Goal: Task Accomplishment & Management: Manage account settings

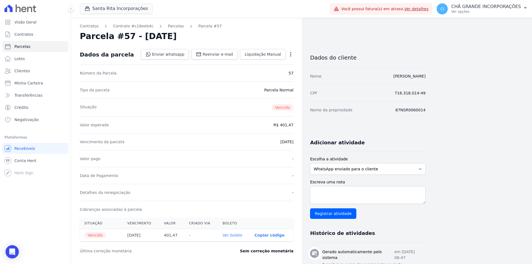
select select
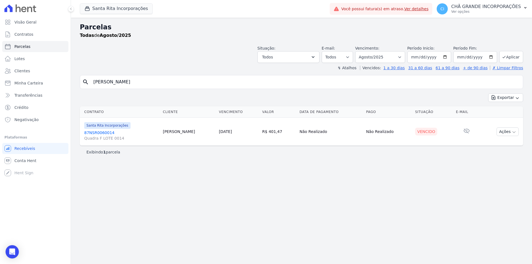
click at [202, 82] on input "[PERSON_NAME]" at bounding box center [305, 82] width 431 height 11
paste input "[PERSON_NAME] Da Silv"
type input "[PERSON_NAME]"
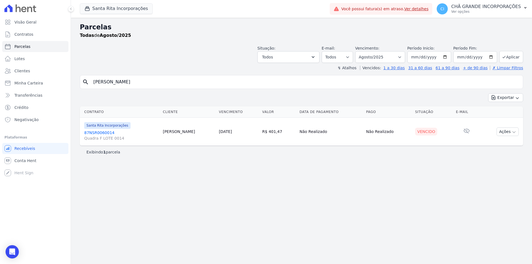
select select
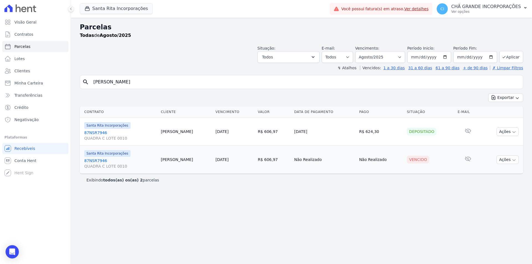
click at [98, 159] on link "87NSR7946 QUADRA C LOTE 0010" at bounding box center [120, 163] width 72 height 11
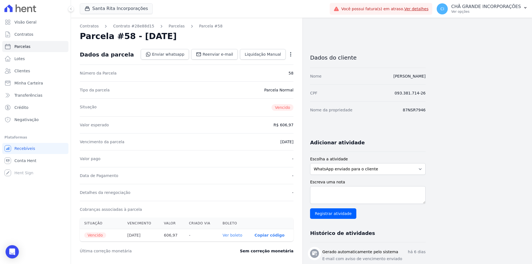
click at [234, 234] on link "Ver boleto" at bounding box center [233, 235] width 20 height 4
